Goal: Find specific page/section: Find specific page/section

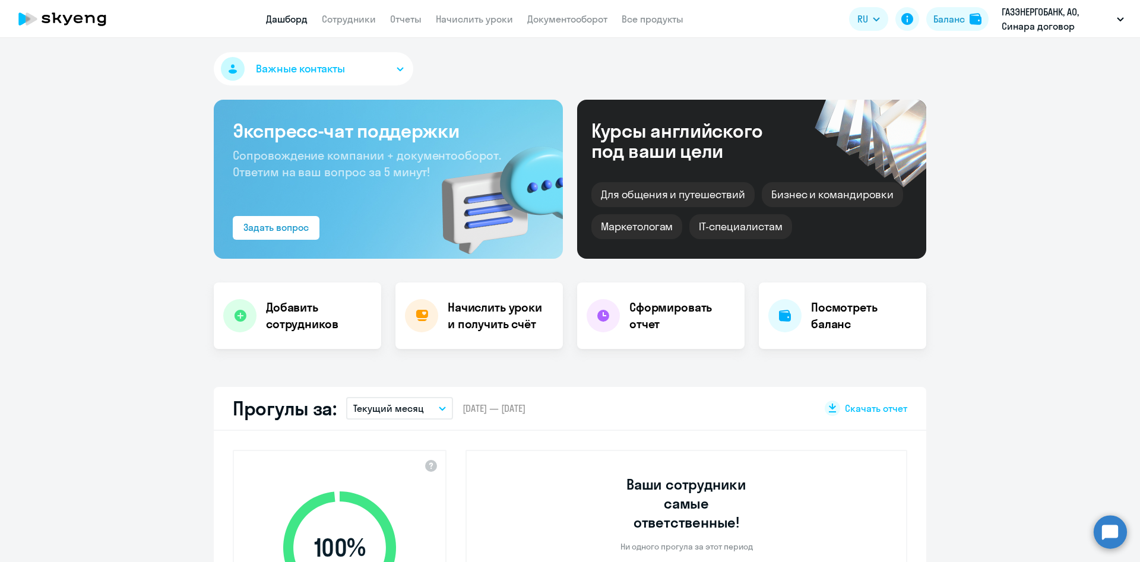
select select "30"
click at [352, 15] on link "Сотрудники" at bounding box center [349, 19] width 54 height 12
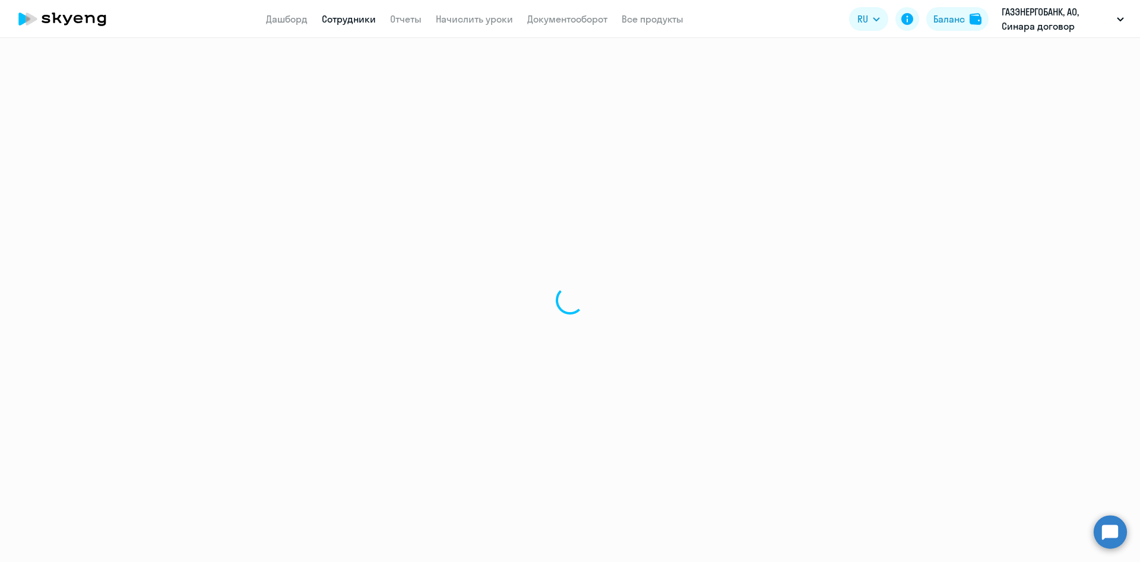
select select "30"
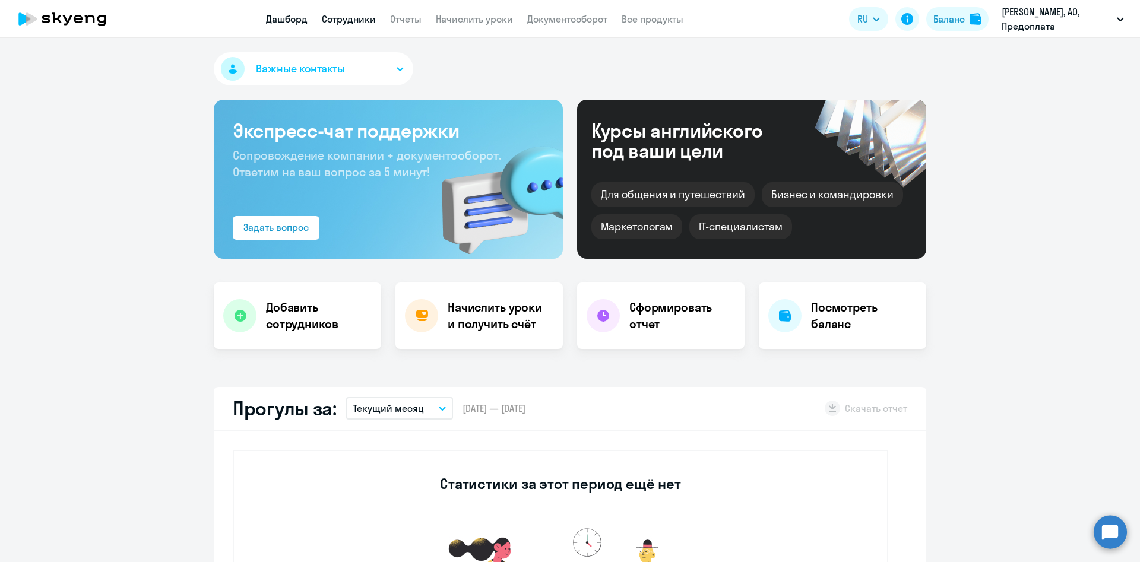
click at [326, 22] on link "Сотрудники" at bounding box center [349, 19] width 54 height 12
select select "30"
